Goal: Navigation & Orientation: Find specific page/section

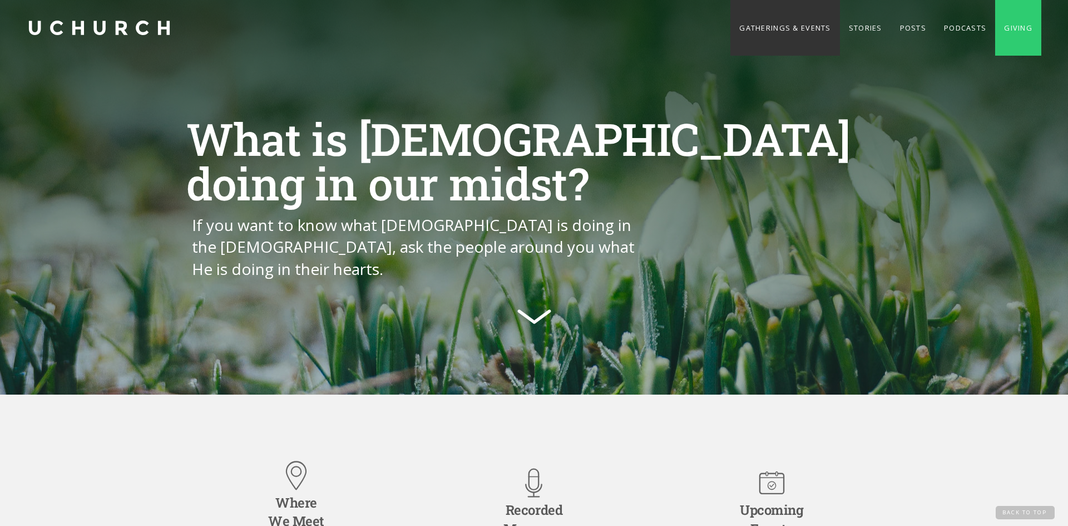
click at [780, 34] on link "Gatherings & Events" at bounding box center [784, 28] width 109 height 56
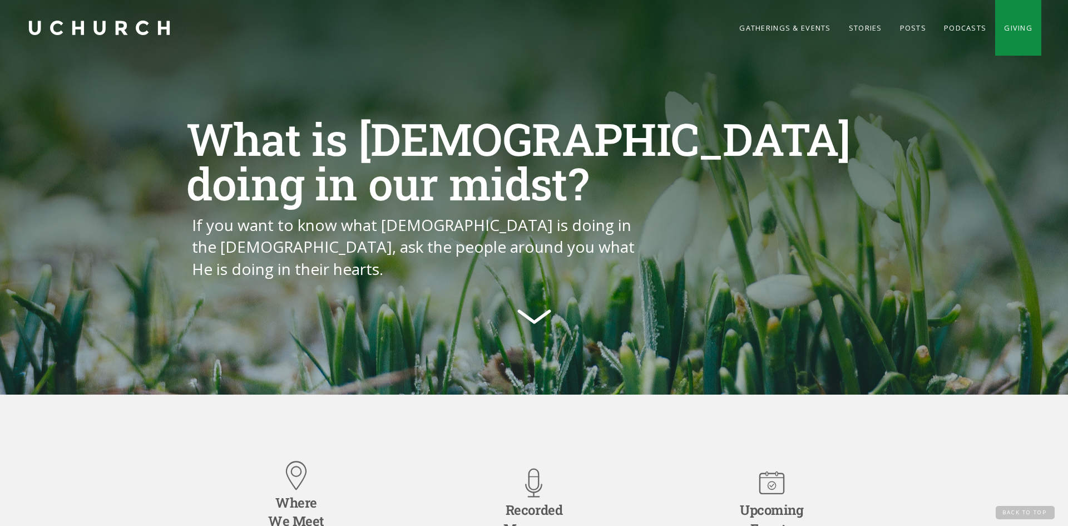
click at [999, 33] on link "Giving" at bounding box center [1018, 28] width 46 height 56
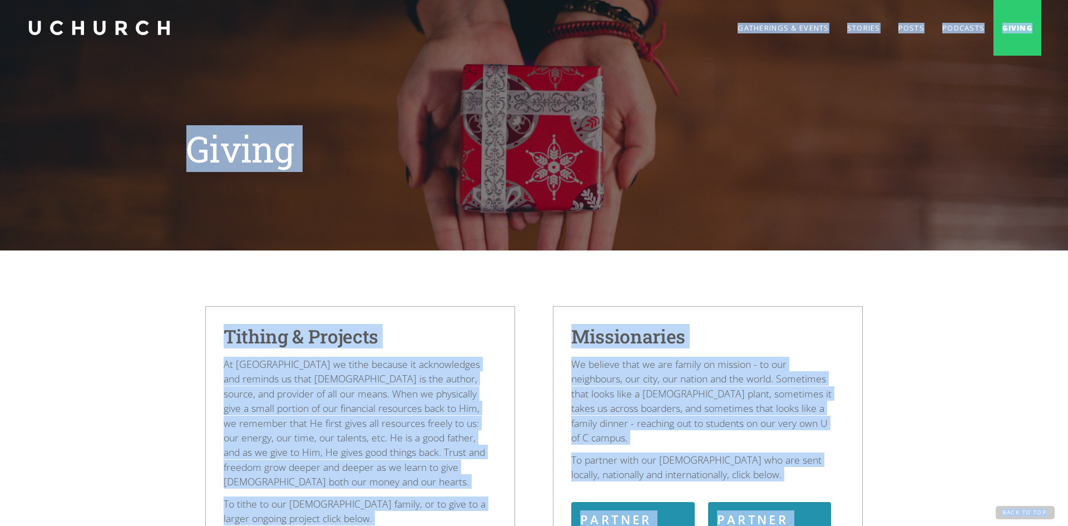
click at [651, 174] on div "Giving" at bounding box center [533, 152] width 695 height 53
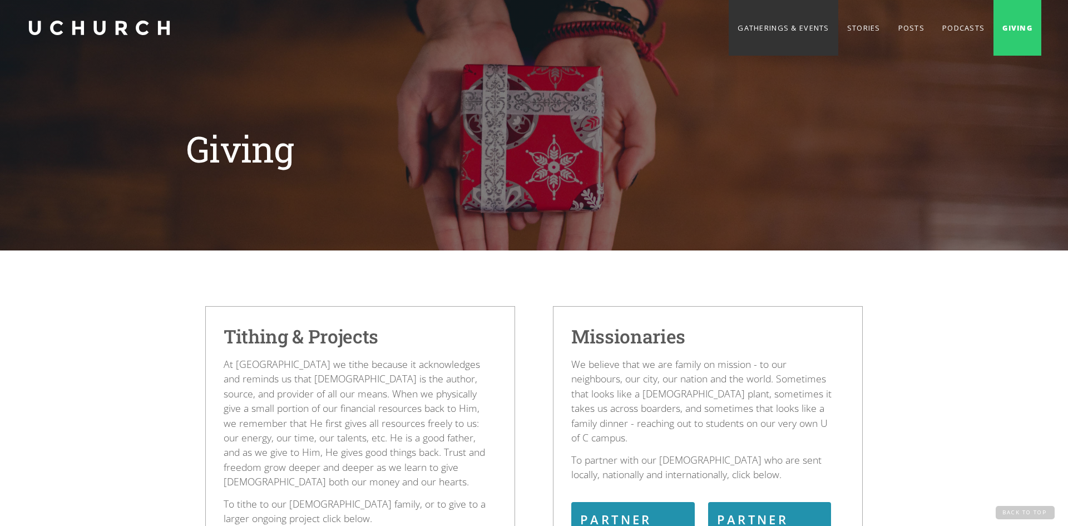
click at [756, 30] on link "Gatherings & Events" at bounding box center [783, 28] width 109 height 56
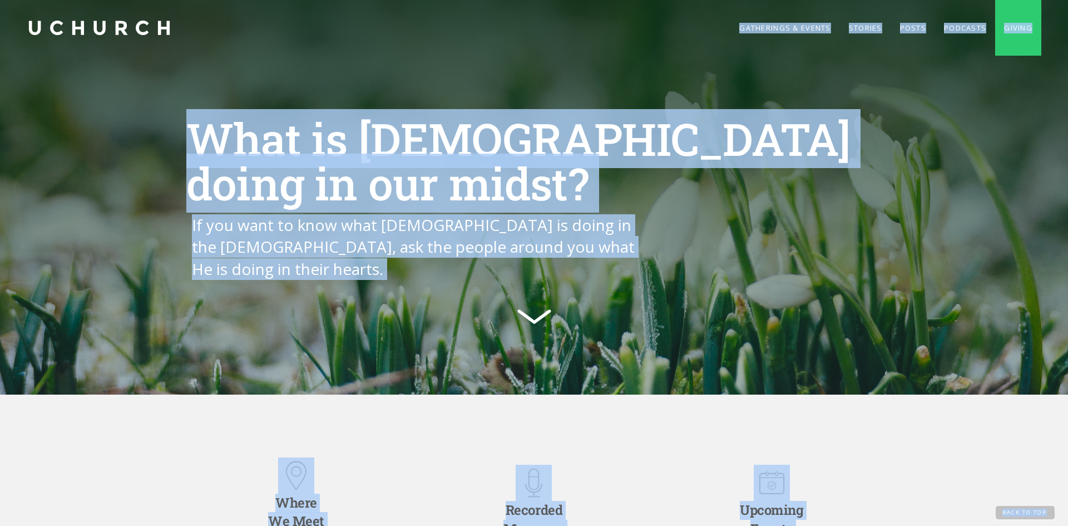
click at [845, 301] on div "What is God doing in our midst? If you want to know what God is doing in the ch…" at bounding box center [533, 223] width 695 height 214
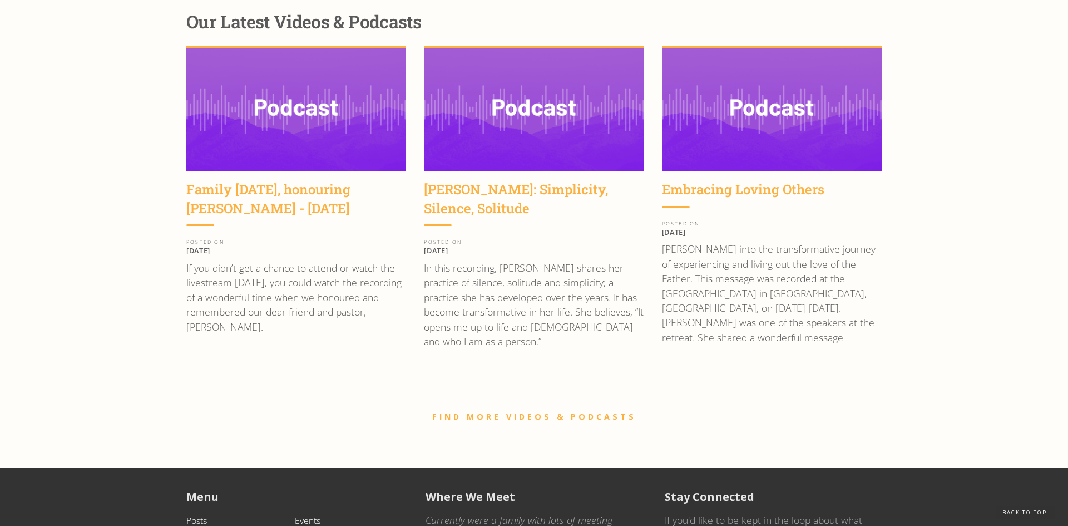
scroll to position [1681, 0]
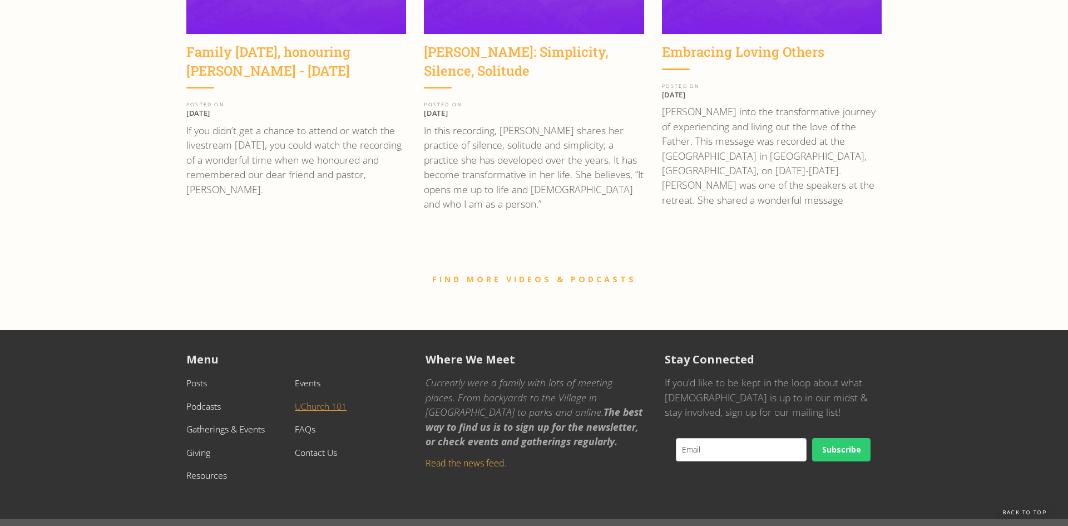
click at [328, 400] on link "UChurch 101" at bounding box center [321, 406] width 52 height 12
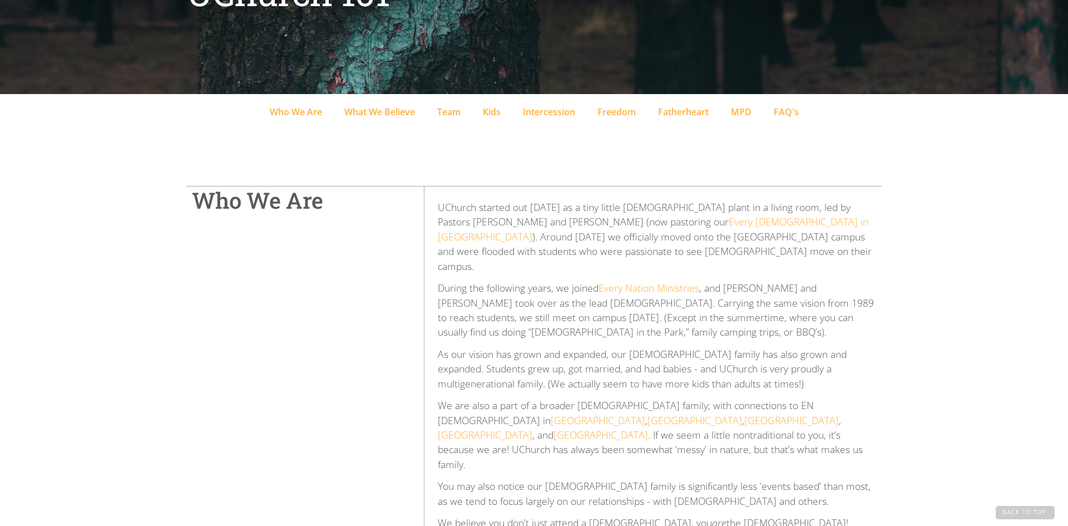
scroll to position [149, 0]
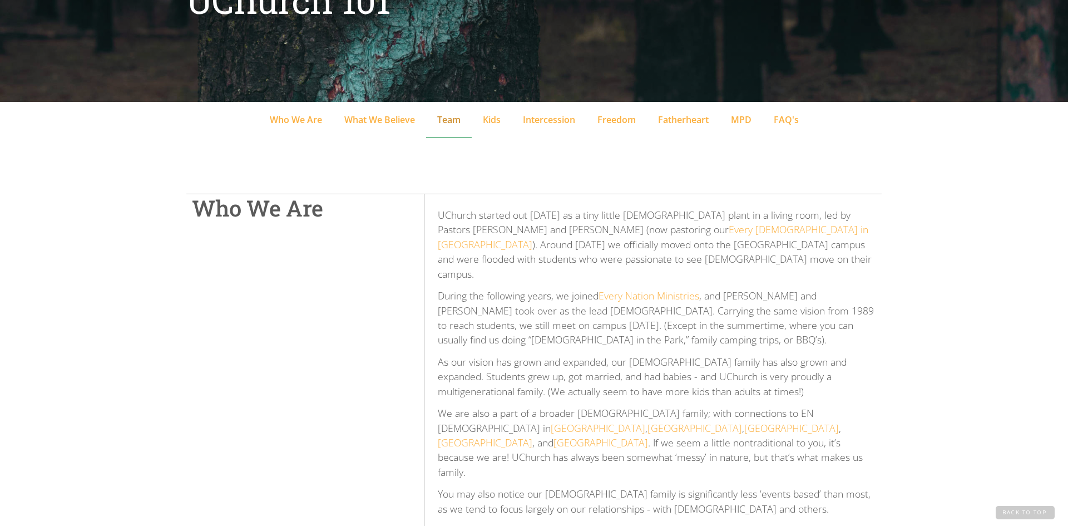
click at [461, 122] on div "Team" at bounding box center [448, 119] width 23 height 13
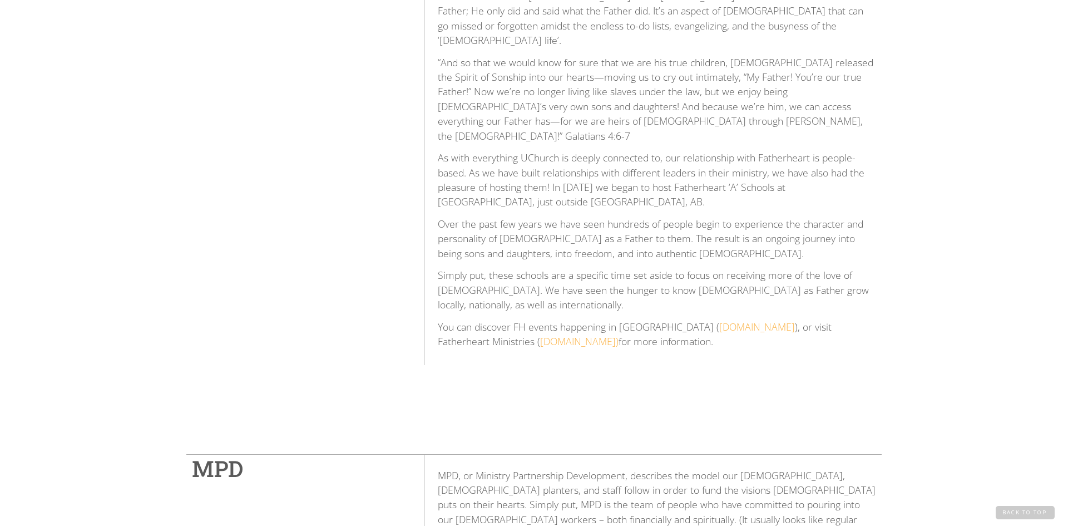
scroll to position [2557, 0]
